Goal: Navigation & Orientation: Understand site structure

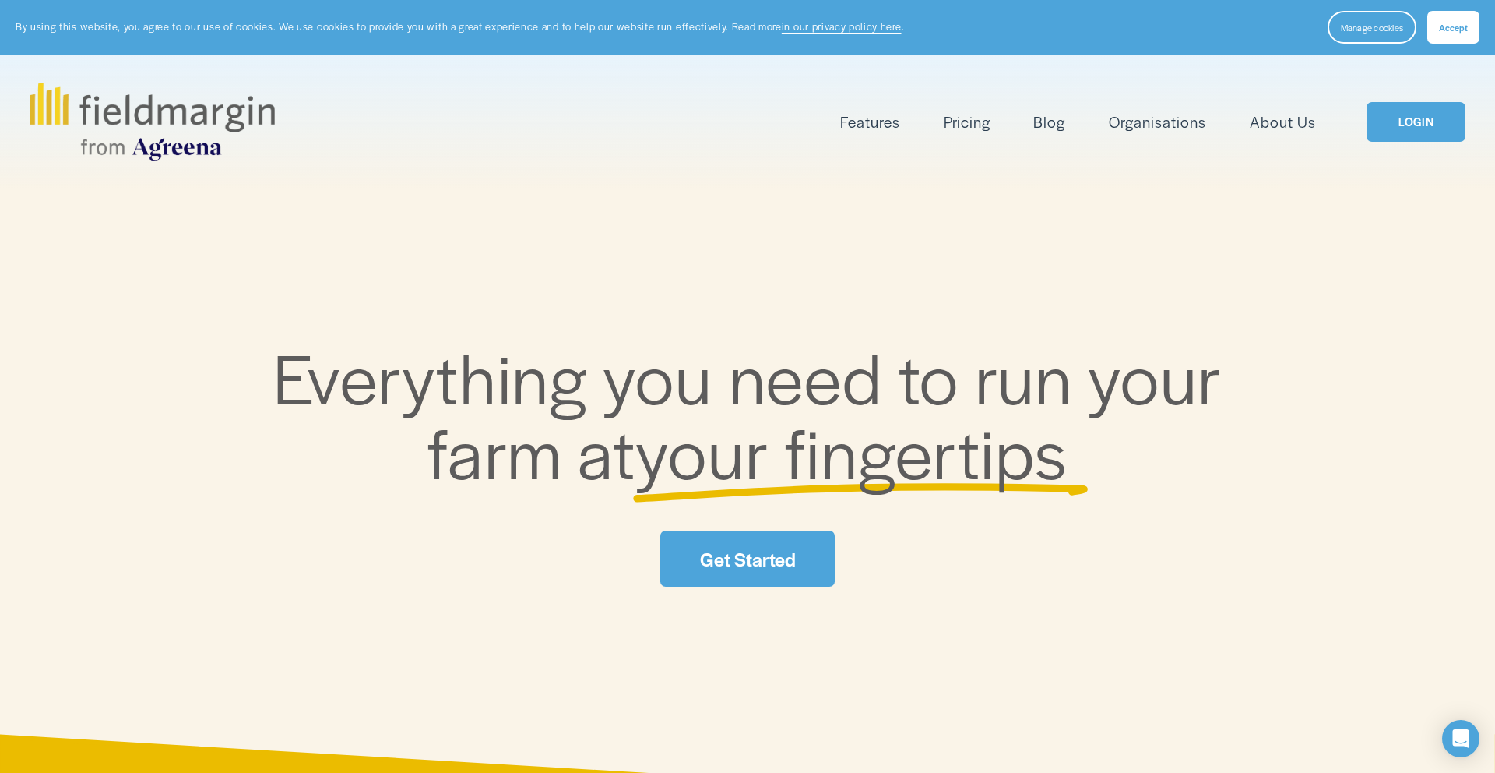
click at [1282, 124] on link "About Us" at bounding box center [1283, 122] width 66 height 26
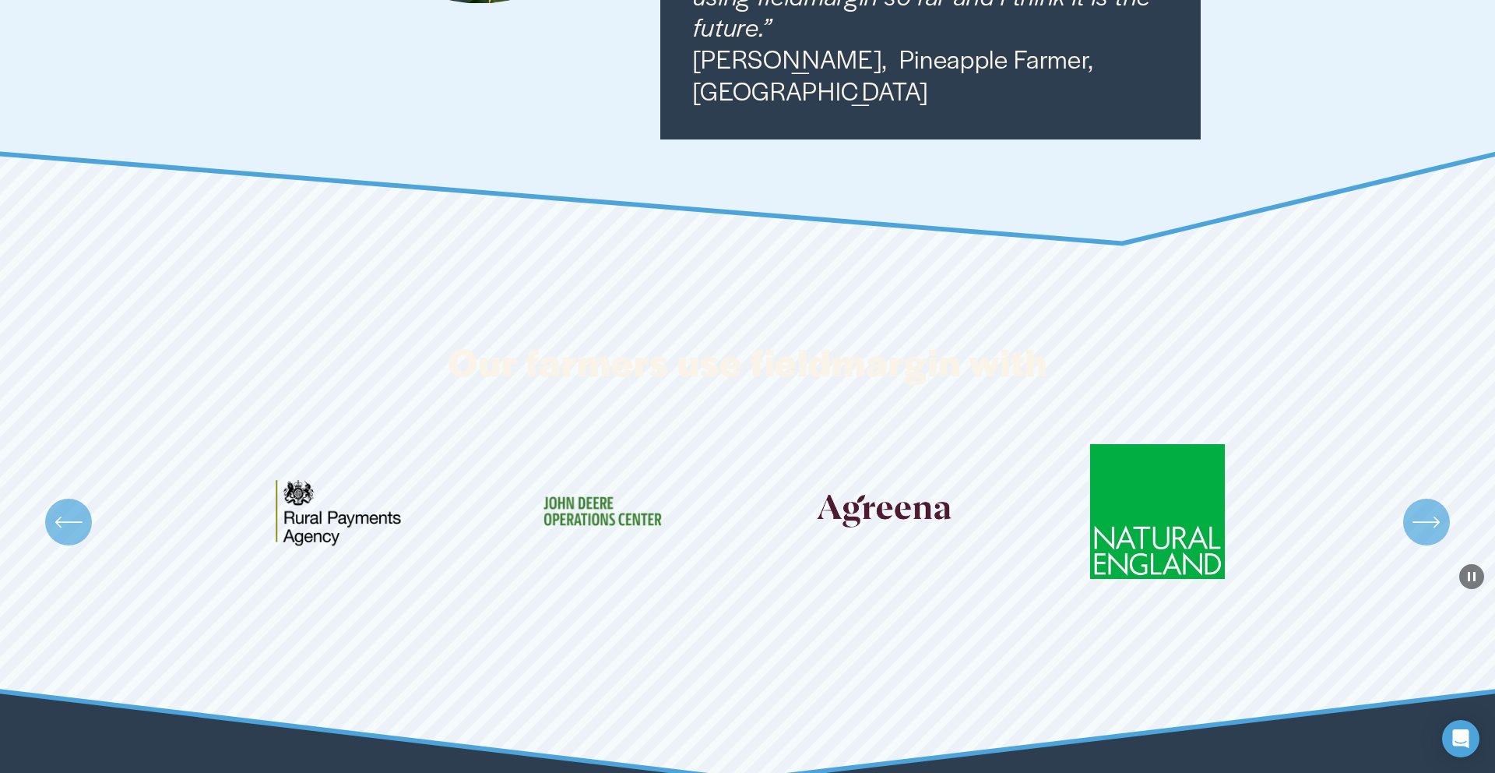
scroll to position [2978, 0]
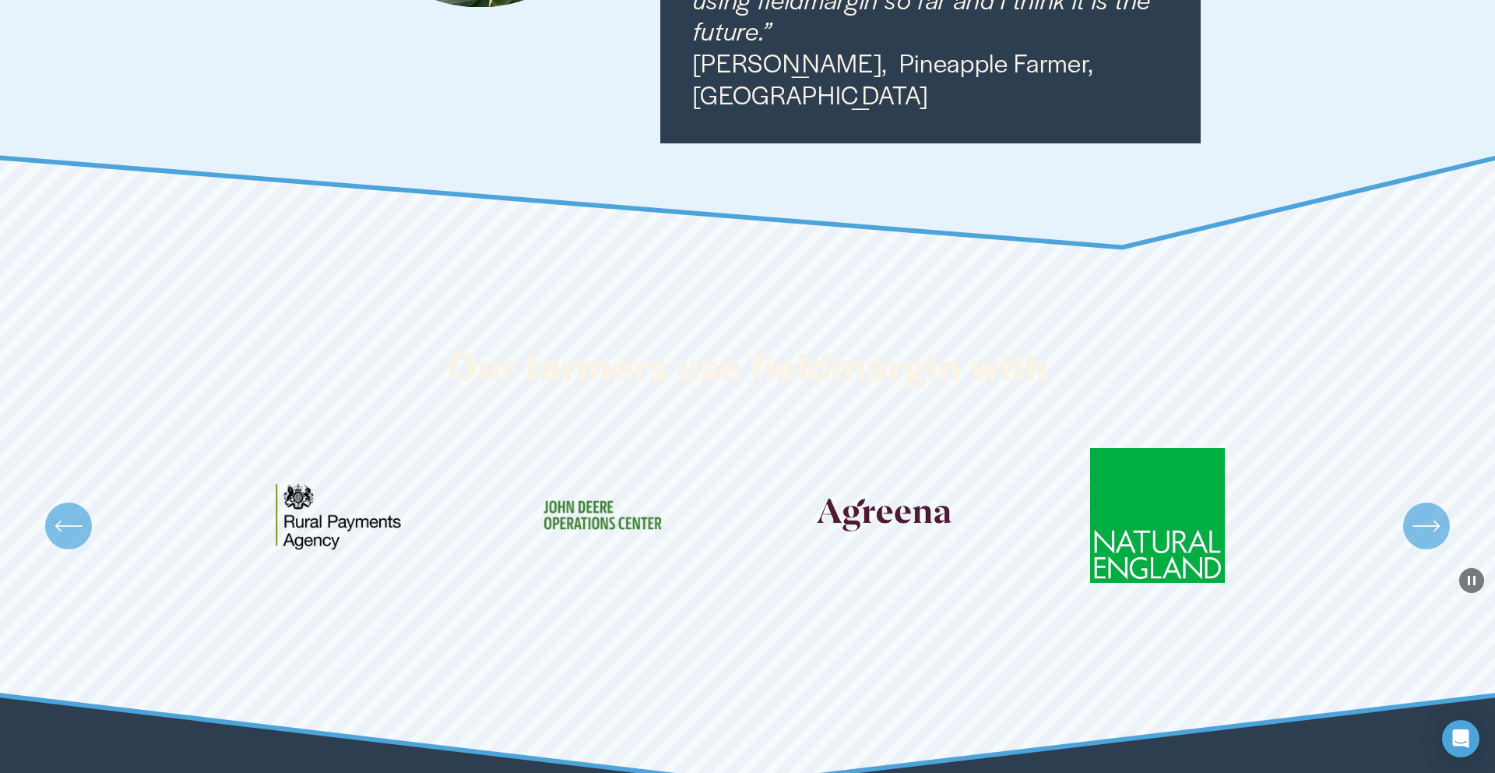
click at [1416, 512] on icon "\a \a \a Next\a \a" at bounding box center [1427, 526] width 28 height 28
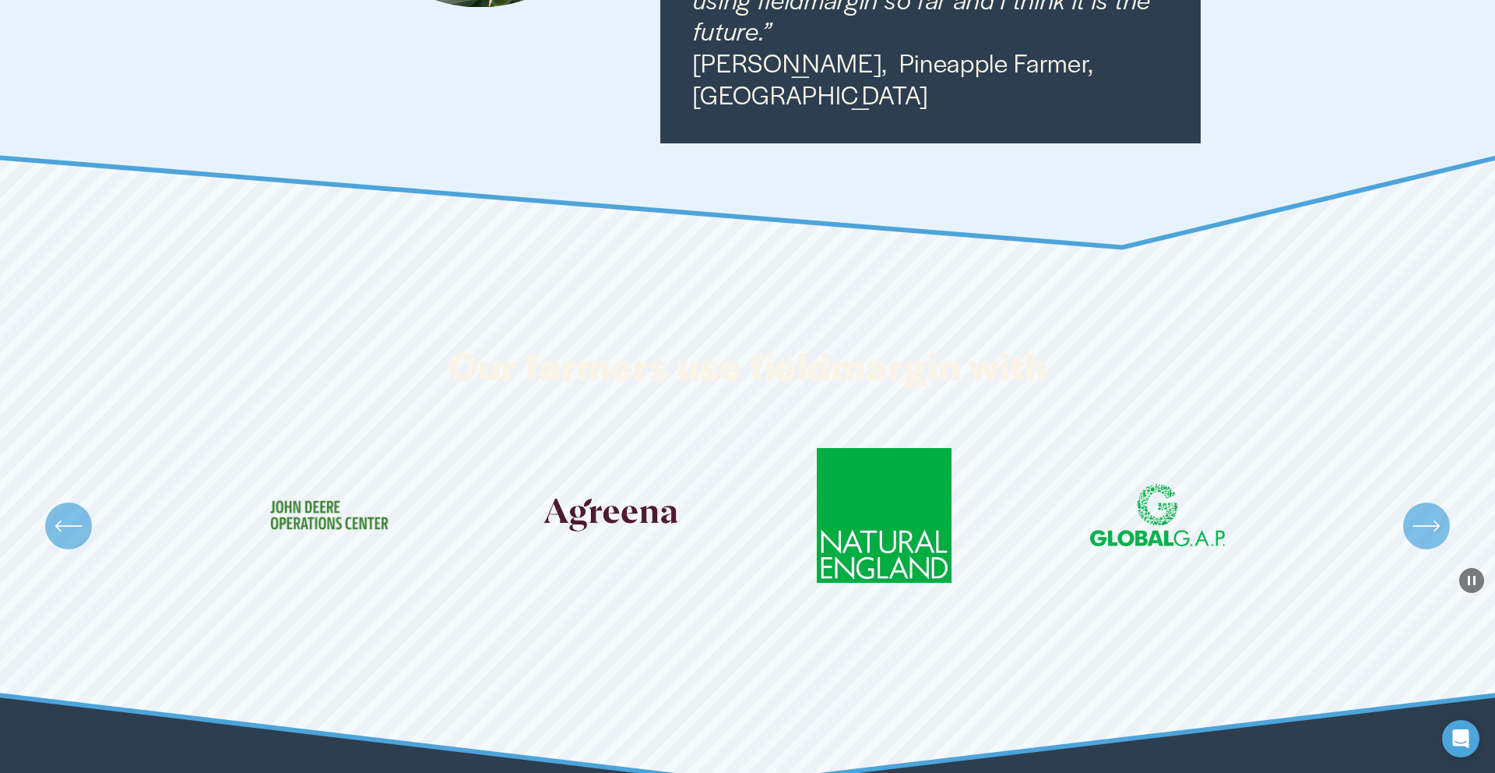
click at [1416, 512] on icon "\a \a \a Next\a \a" at bounding box center [1427, 526] width 28 height 28
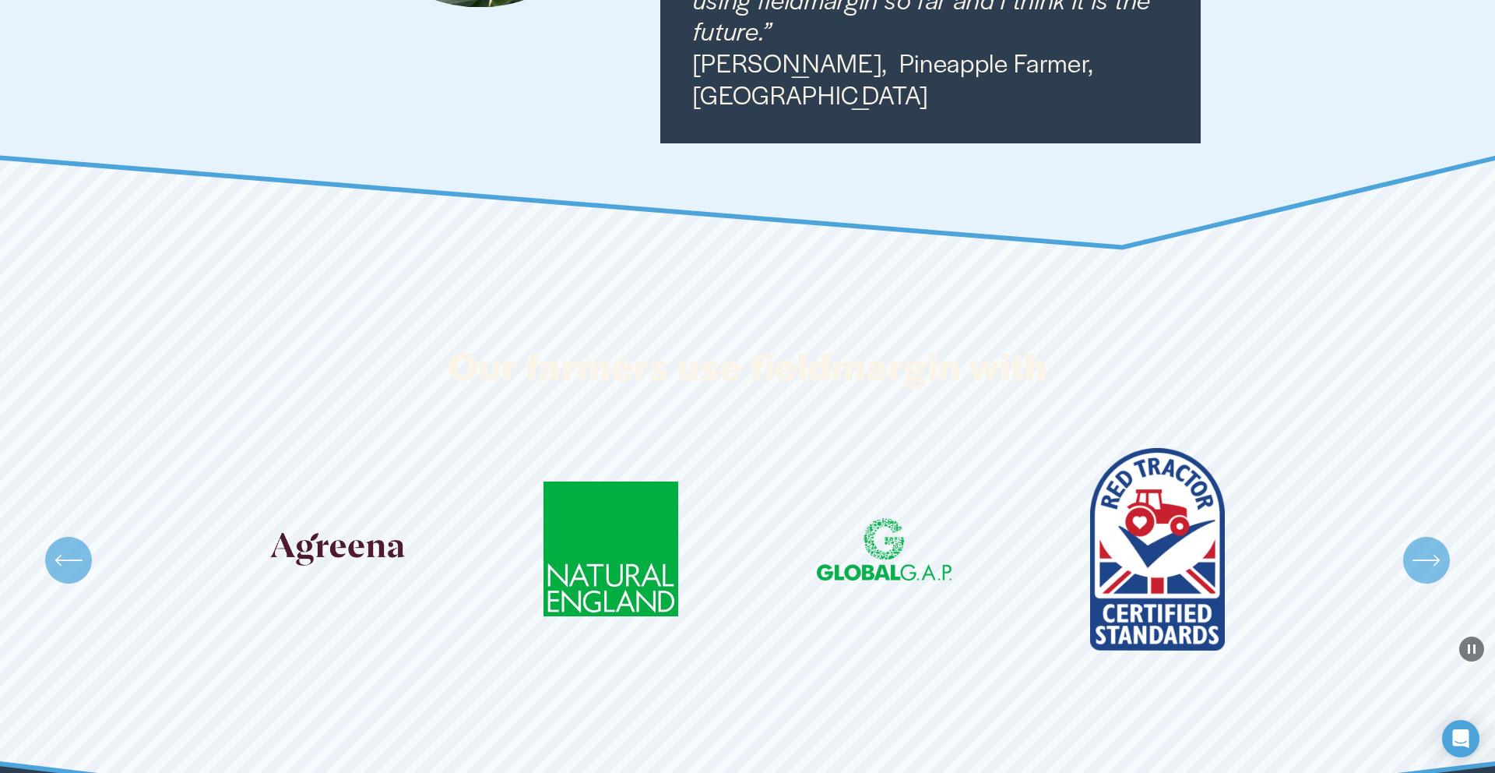
click at [1416, 477] on div "Carousel" at bounding box center [747, 560] width 1495 height 225
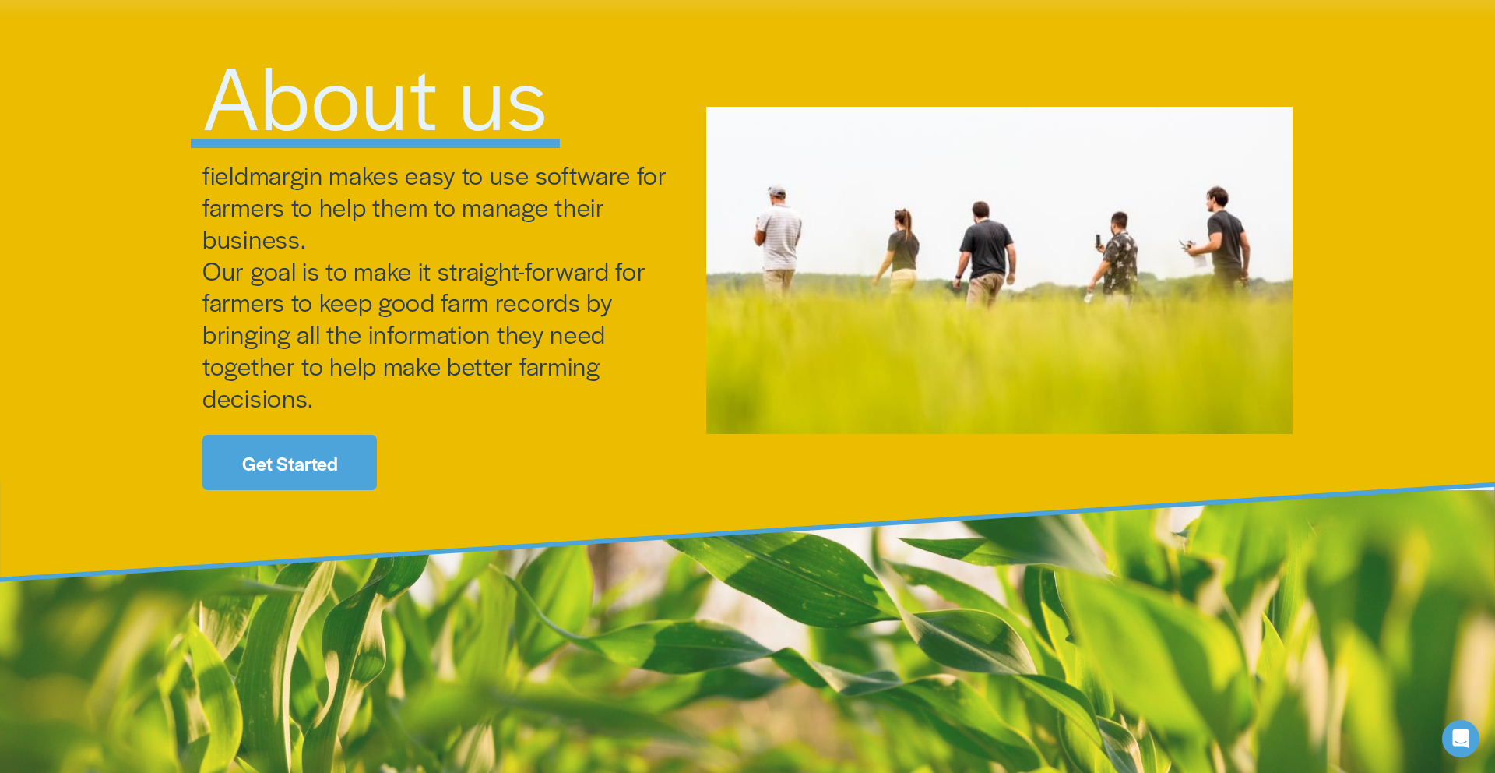
scroll to position [0, 0]
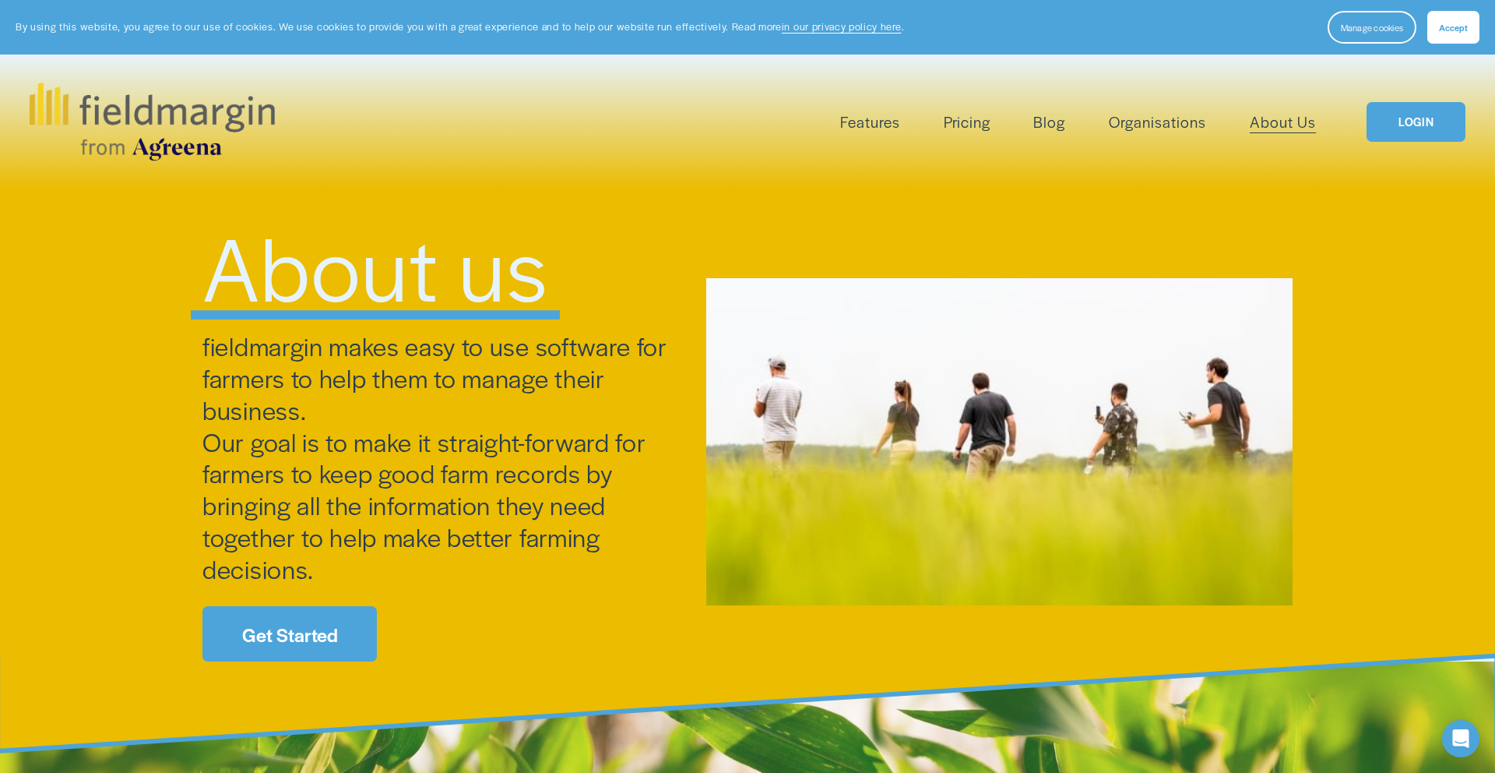
click at [149, 115] on img at bounding box center [152, 122] width 245 height 78
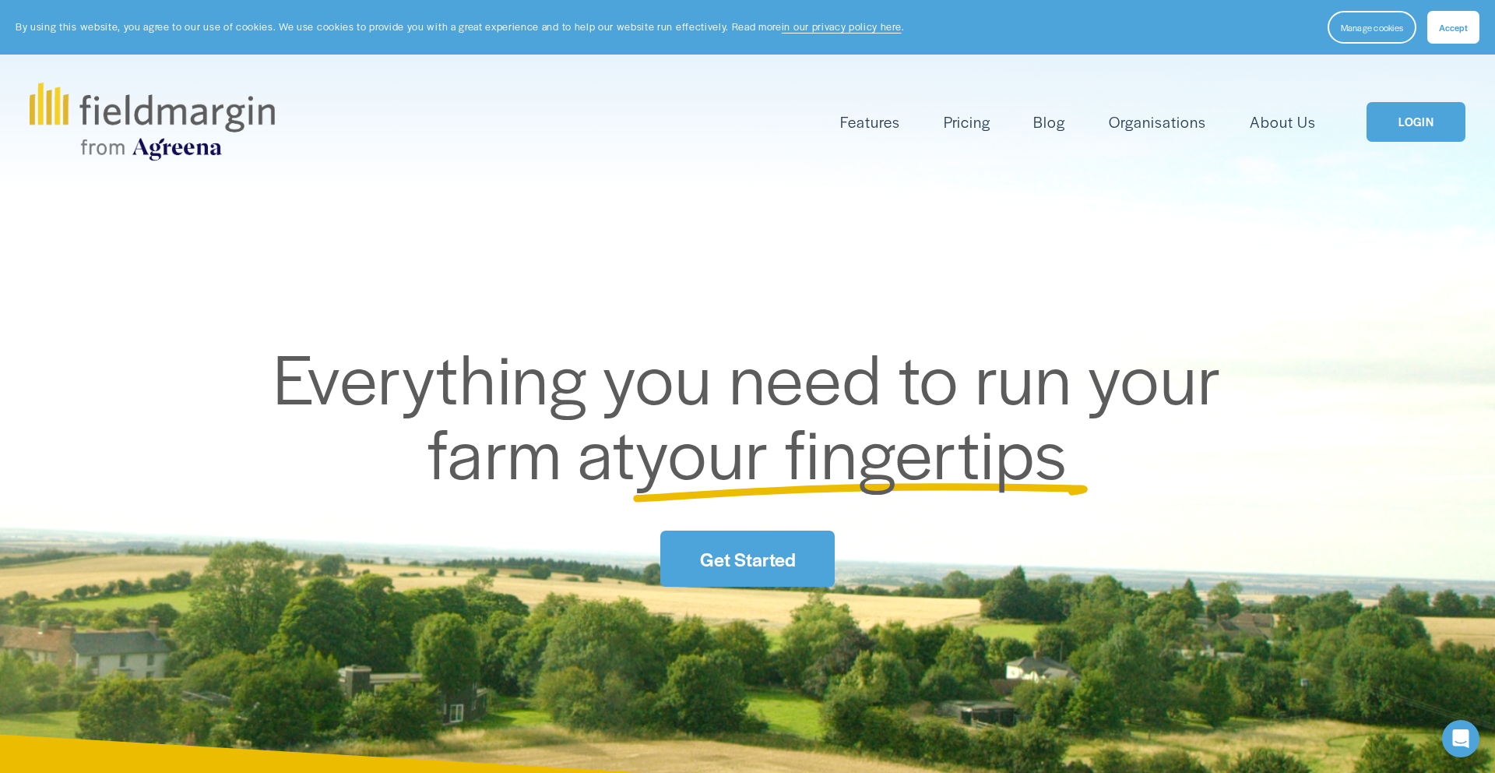
click at [1158, 128] on link "Organisations" at bounding box center [1157, 122] width 97 height 26
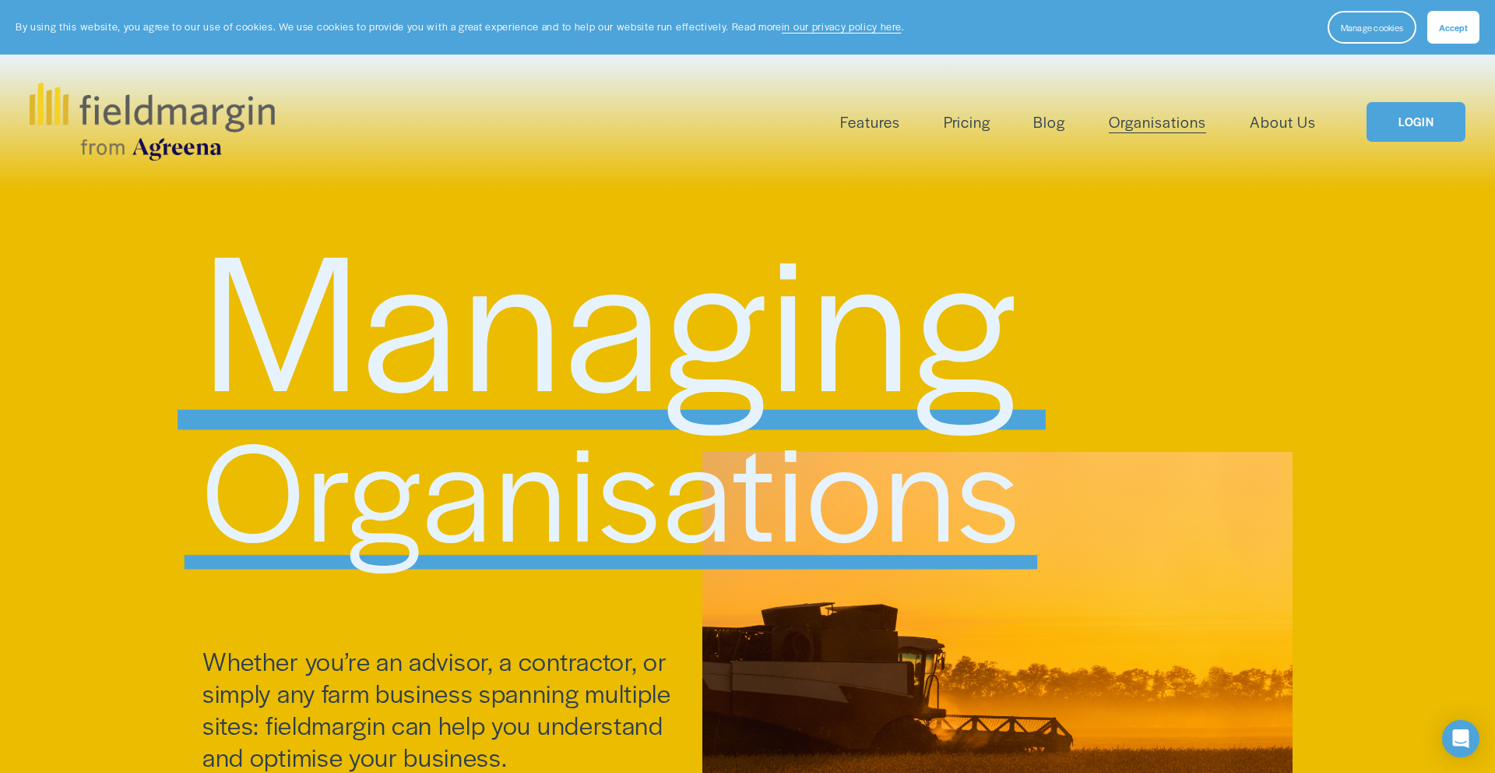
click at [213, 118] on img at bounding box center [152, 122] width 245 height 78
